Goal: Entertainment & Leisure: Browse casually

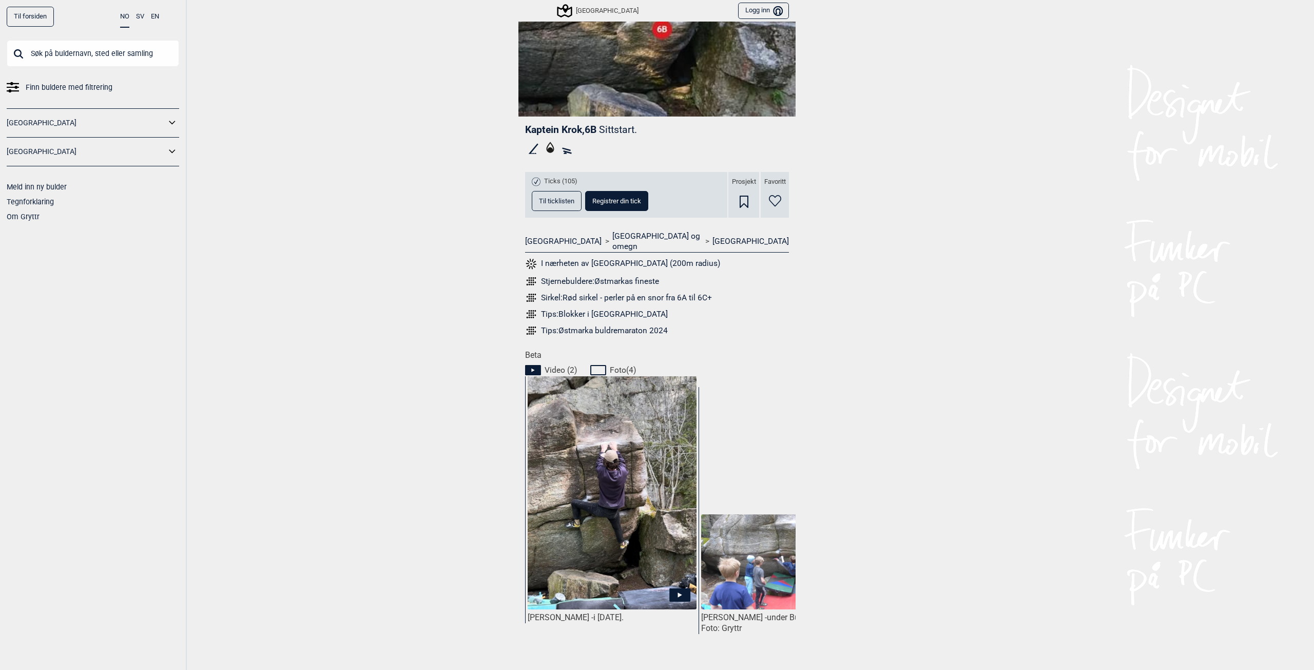
scroll to position [205, 0]
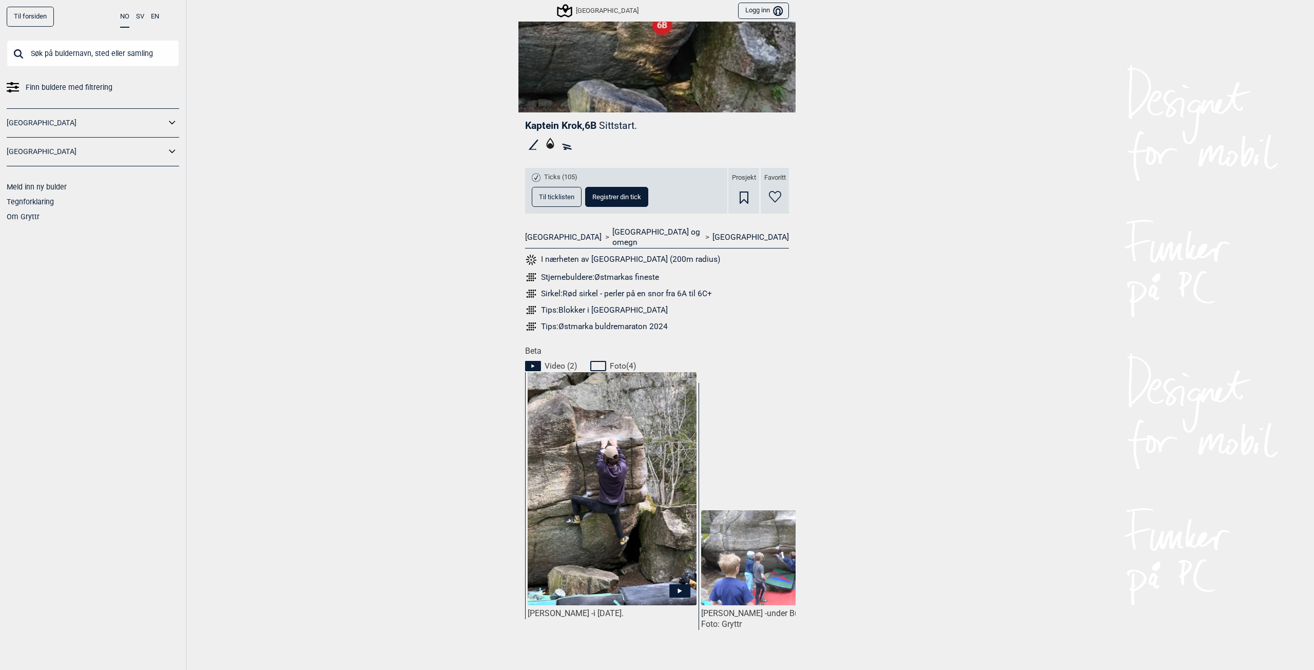
click at [618, 361] on span "Foto ( 4 )" at bounding box center [623, 366] width 26 height 10
drag, startPoint x: 618, startPoint y: 352, endPoint x: 432, endPoint y: 352, distance: 185.9
click at [432, 352] on div "Til forsiden NO SV EN Finn buldere med filtrering [GEOGRAPHIC_DATA] [GEOGRAPHIC…" at bounding box center [657, 335] width 1314 height 670
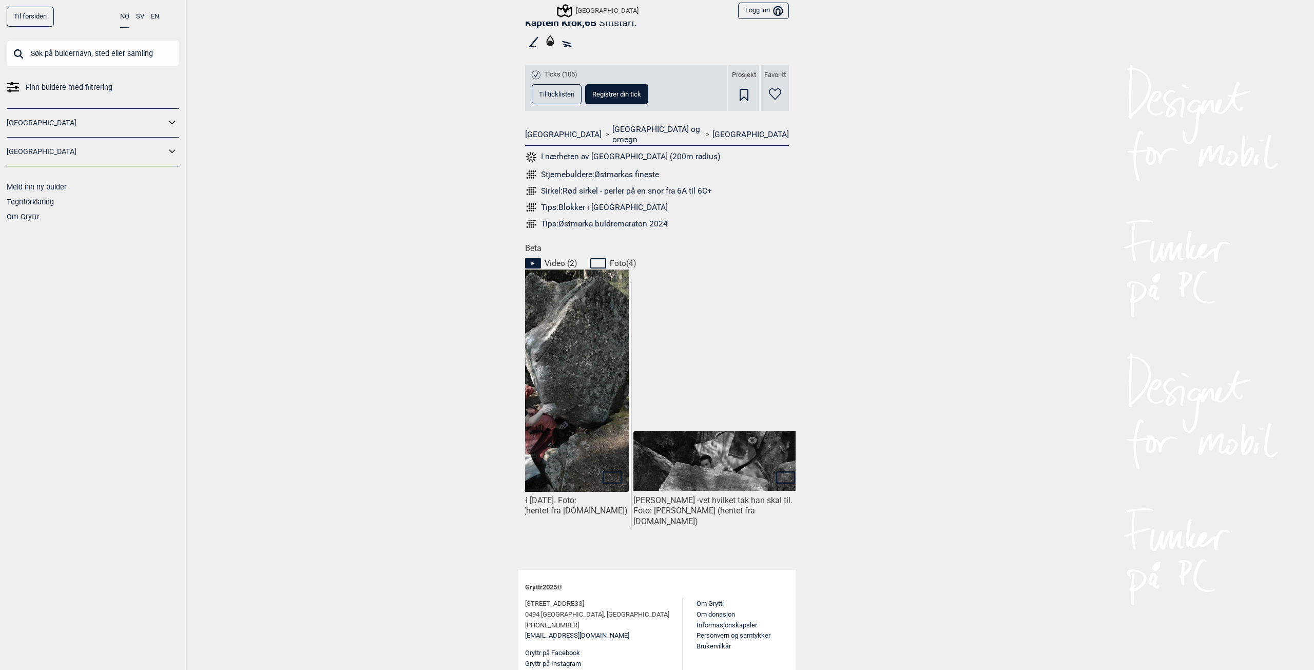
scroll to position [0, 771]
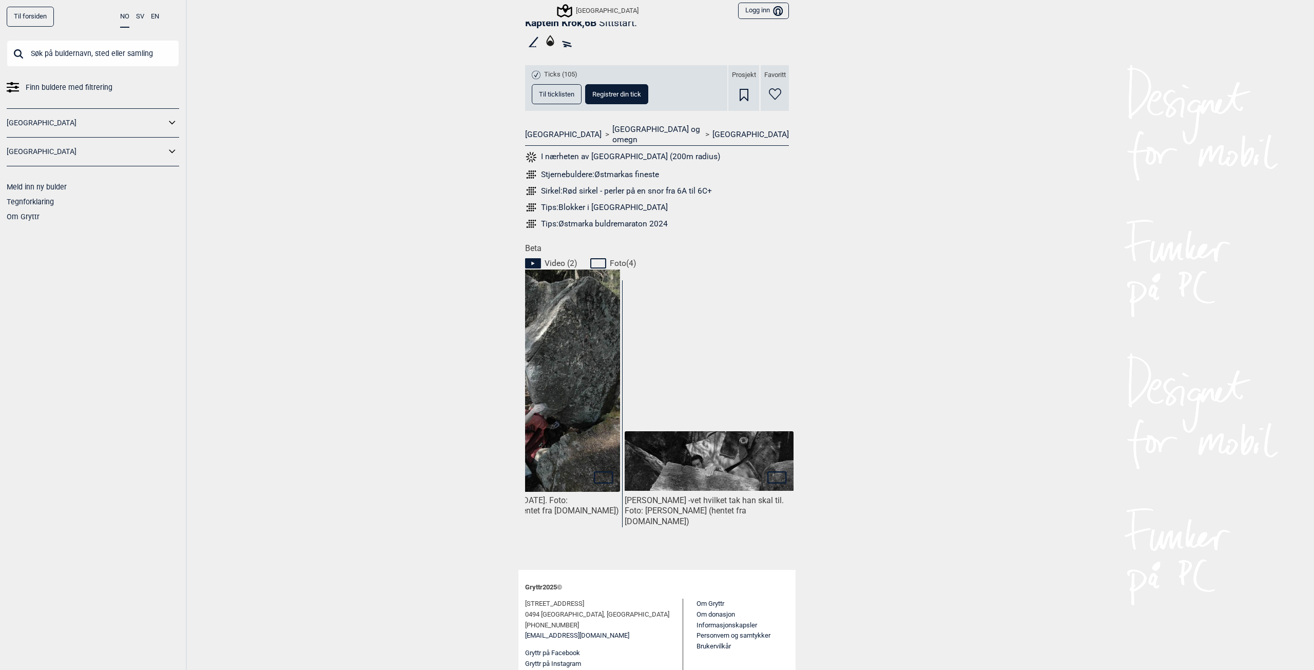
click at [725, 450] on img at bounding box center [709, 461] width 169 height 60
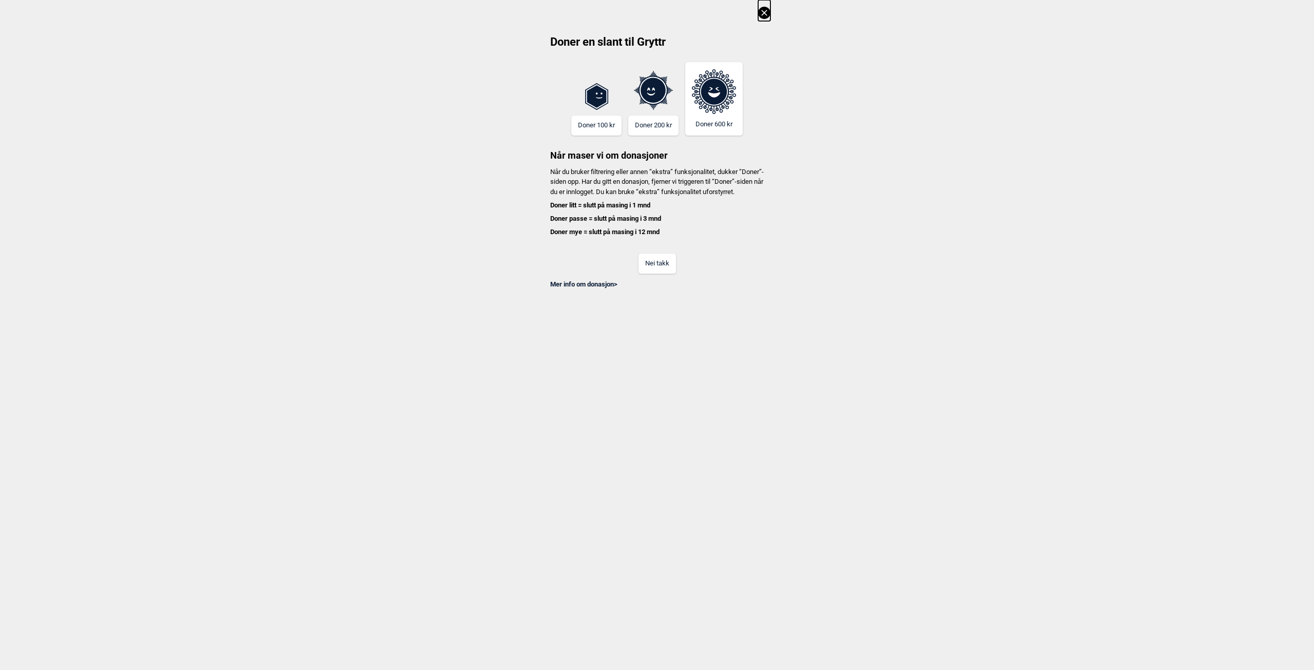
click at [766, 20] on button at bounding box center [764, 10] width 12 height 21
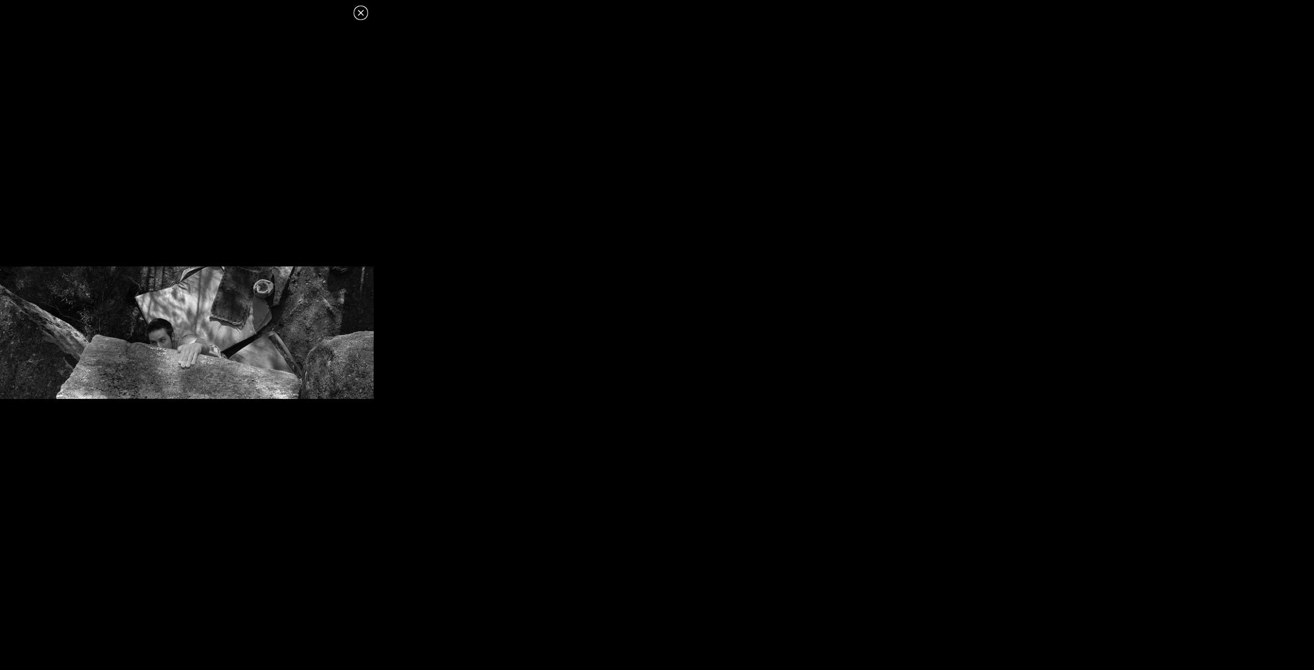
click at [365, 12] on icon at bounding box center [361, 13] width 12 height 12
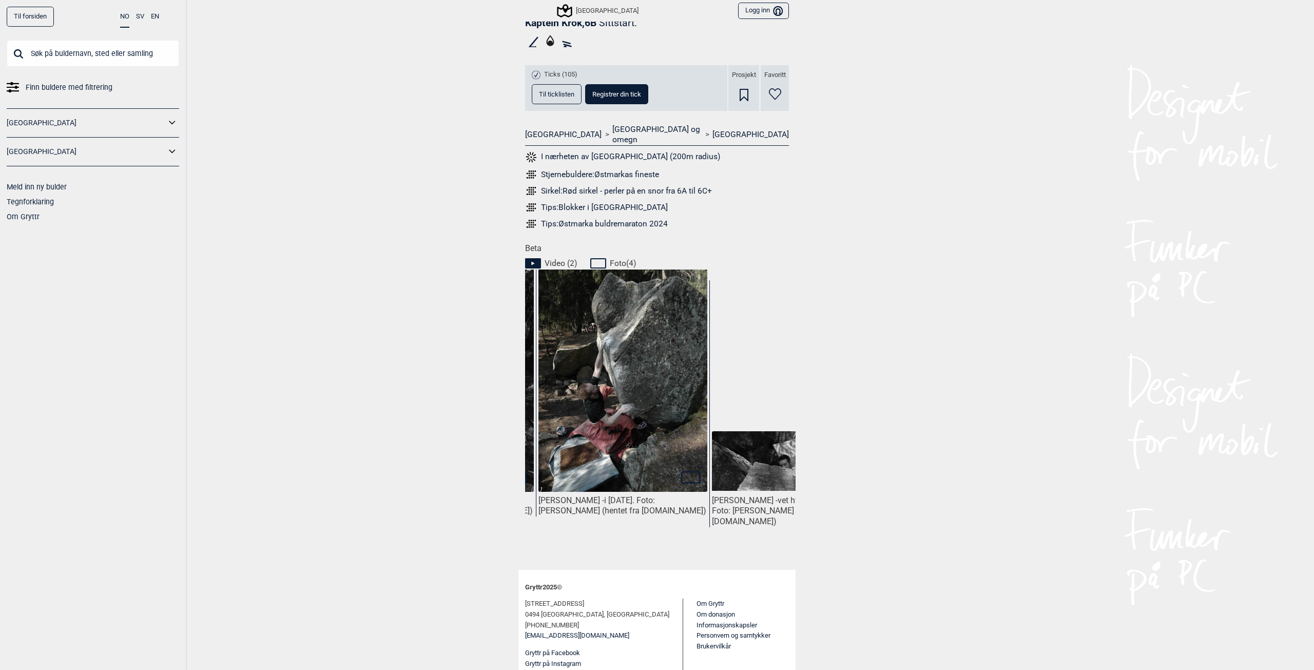
scroll to position [0, 664]
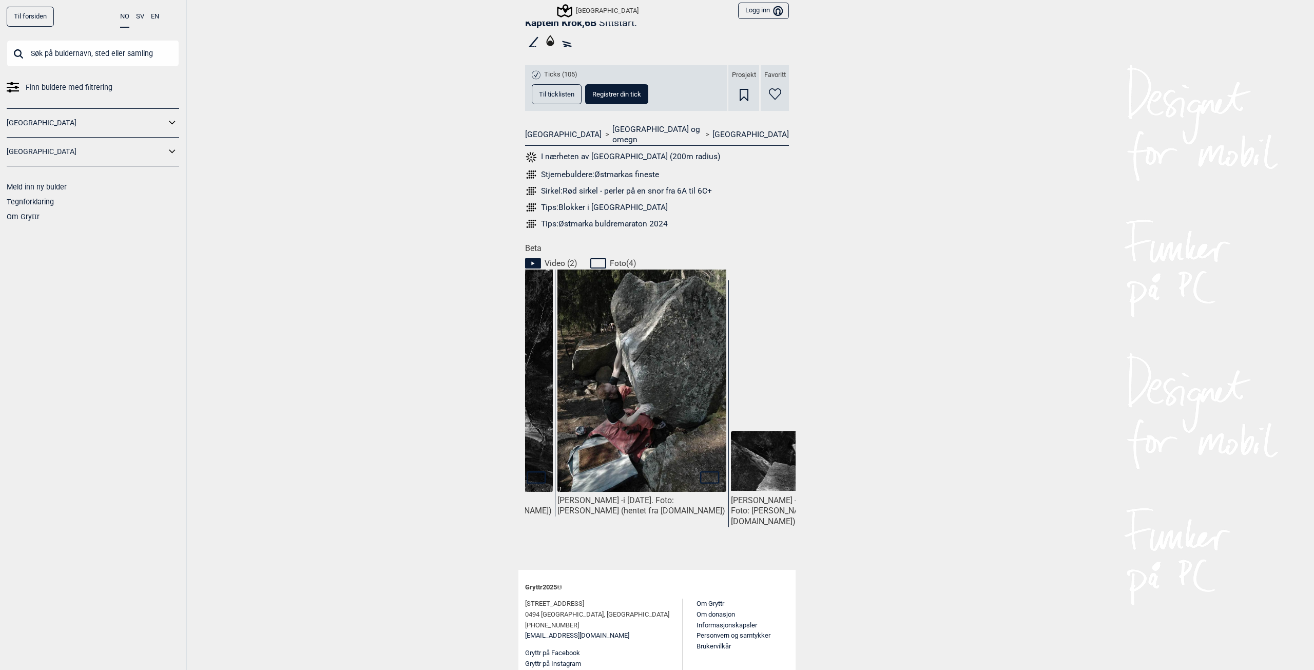
click at [673, 404] on img at bounding box center [642, 385] width 169 height 254
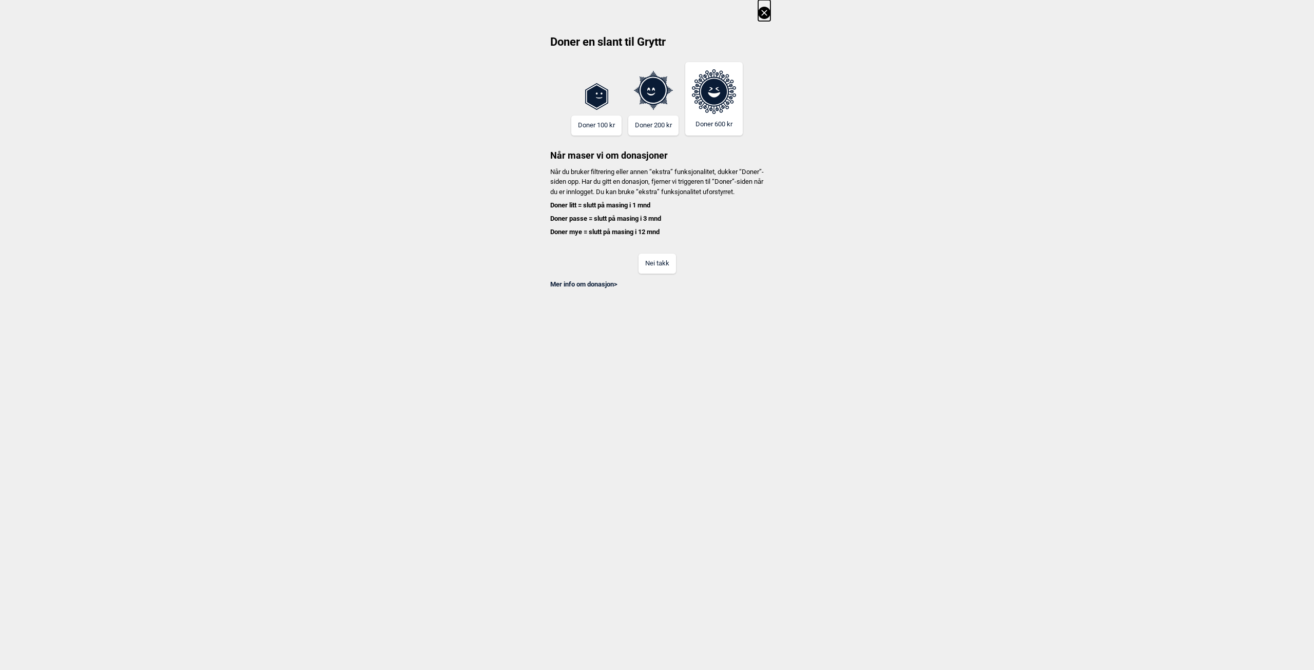
click at [760, 18] on icon at bounding box center [764, 13] width 12 height 12
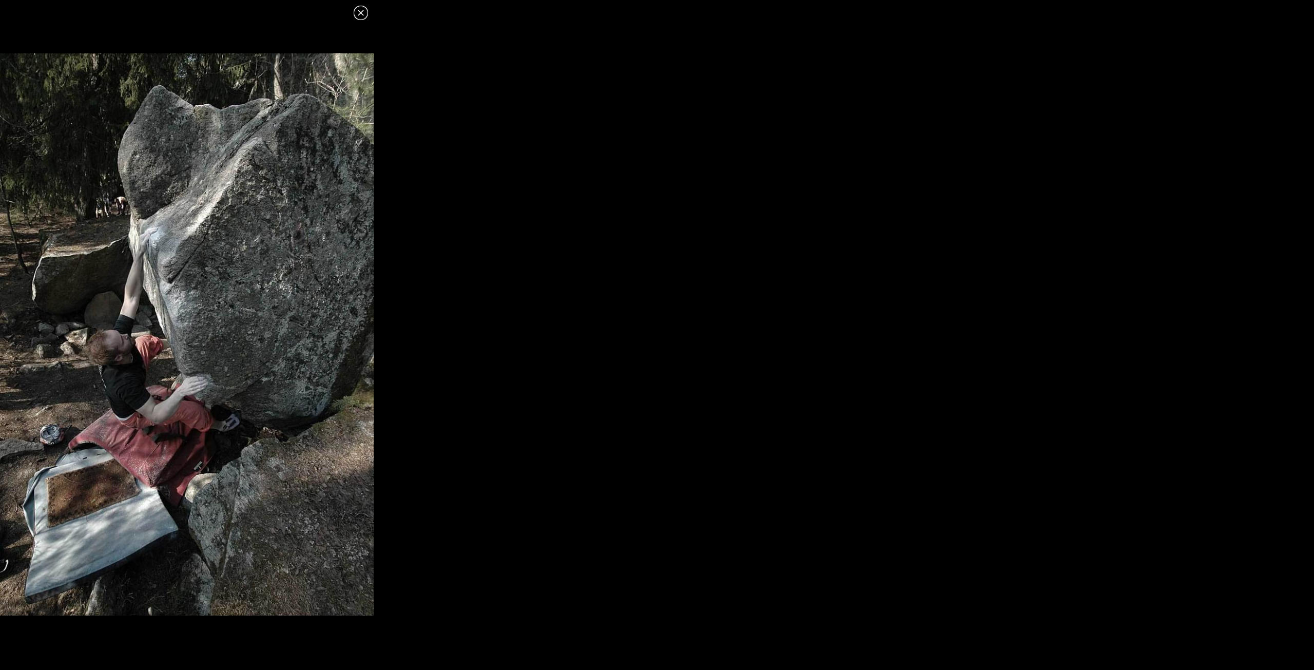
click at [367, 12] on icon at bounding box center [361, 13] width 12 height 12
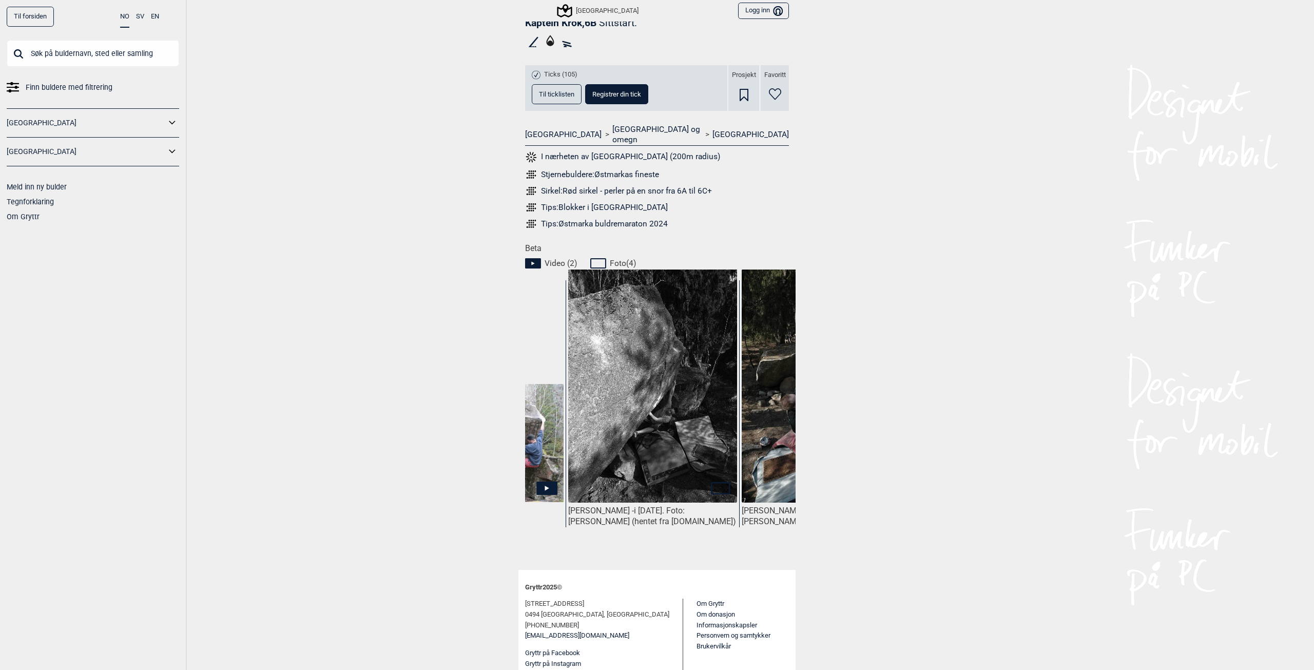
scroll to position [0, 469]
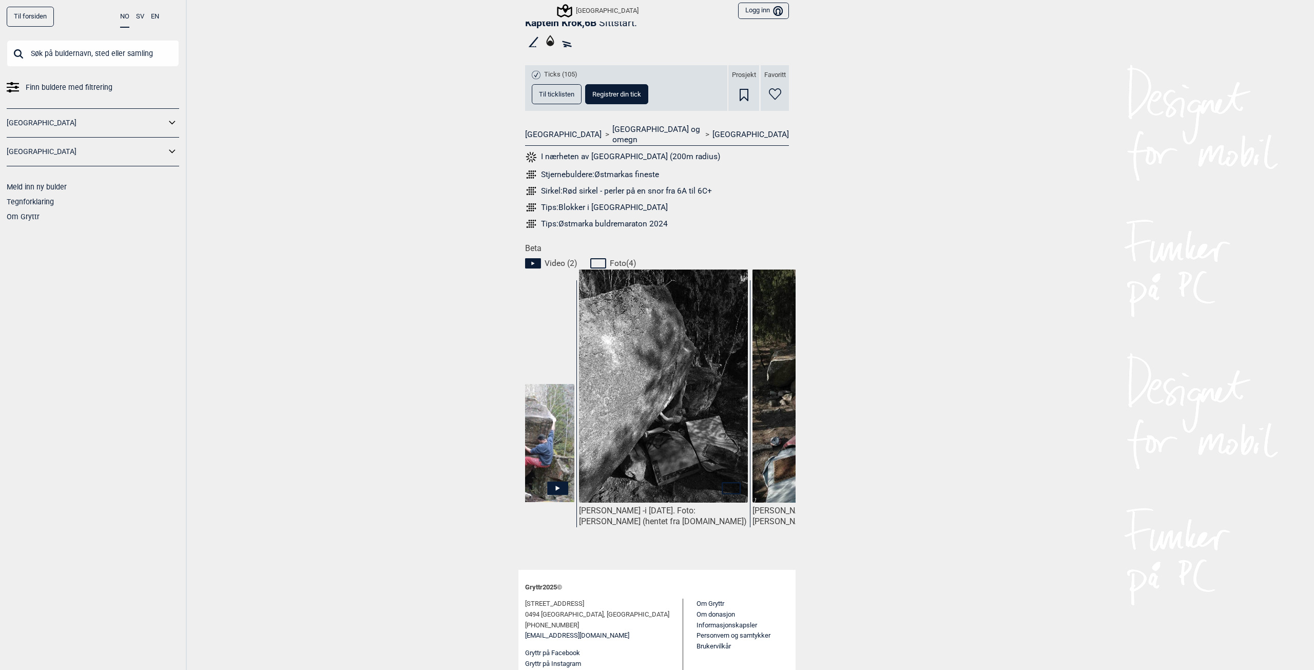
click at [659, 445] on img at bounding box center [663, 391] width 169 height 245
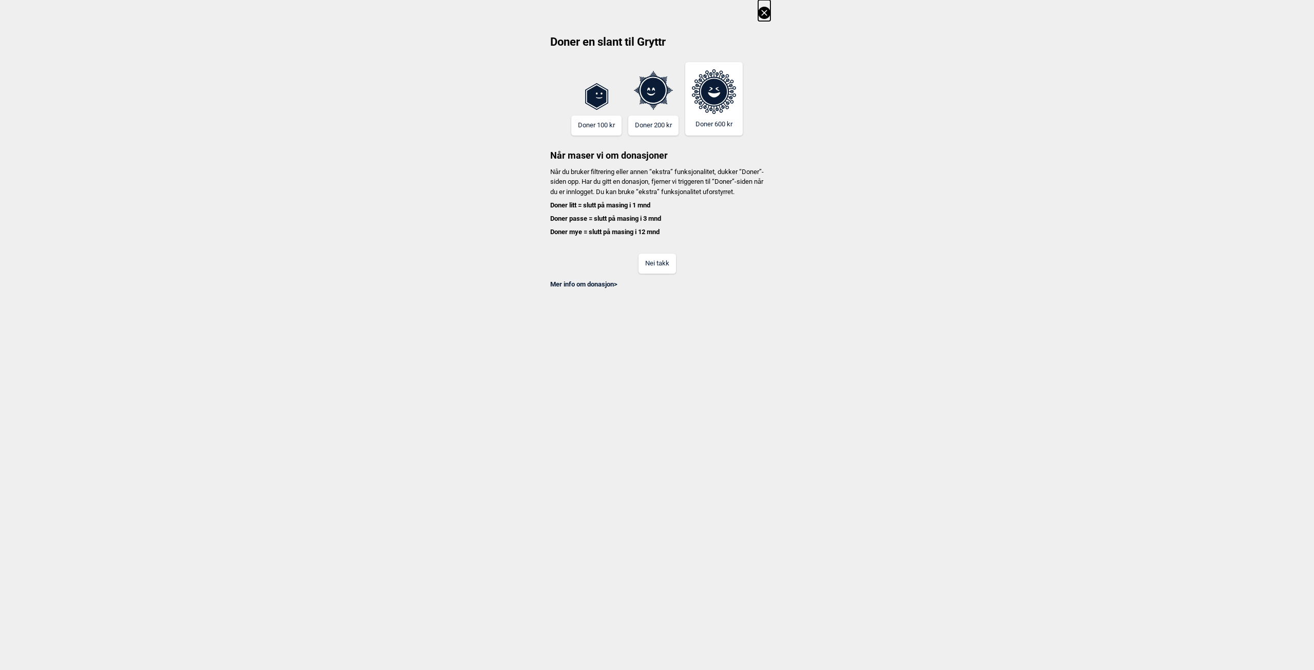
click at [763, 12] on icon at bounding box center [764, 13] width 12 height 12
